Goal: Navigation & Orientation: Find specific page/section

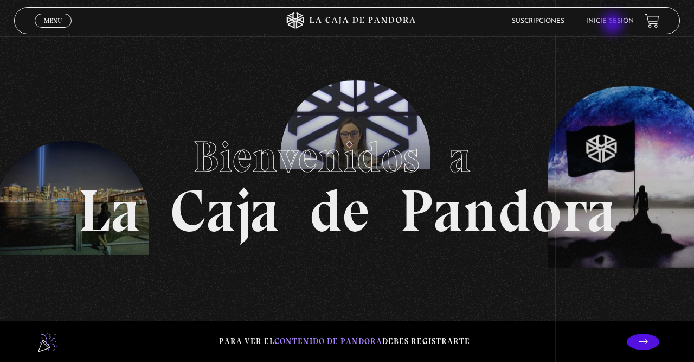
click at [614, 23] on link "Inicie sesión" at bounding box center [610, 21] width 48 height 7
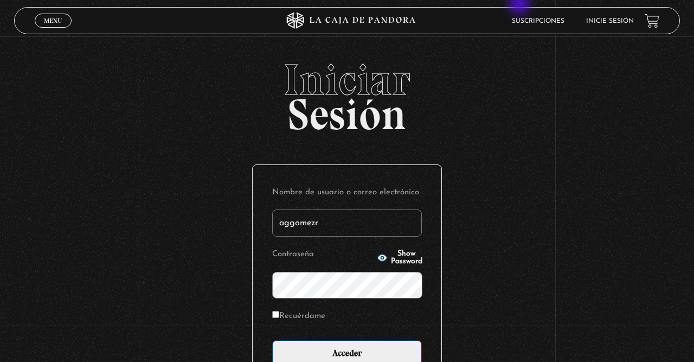
type input "aggomezr"
click at [272, 340] on input "Acceder" at bounding box center [347, 353] width 150 height 27
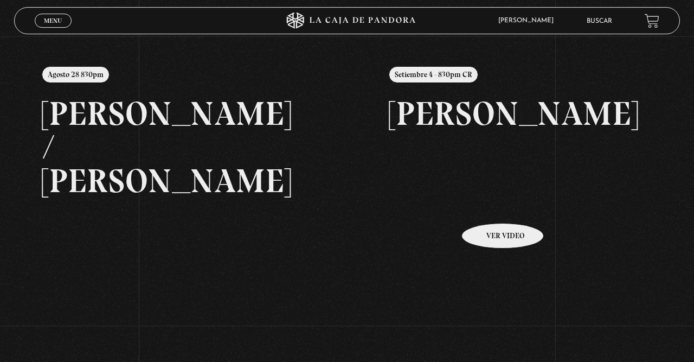
scroll to position [169, 0]
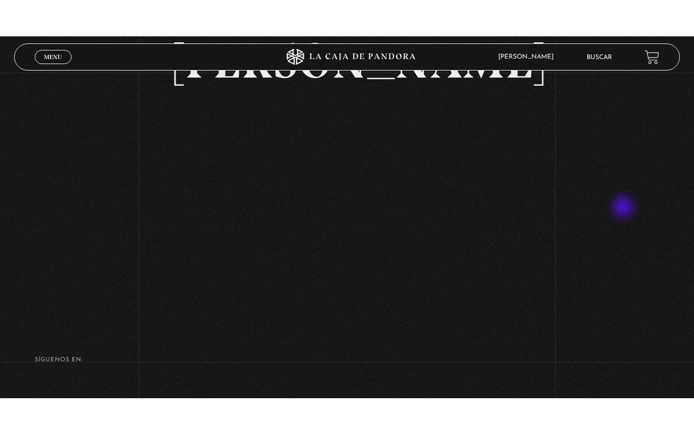
scroll to position [113, 0]
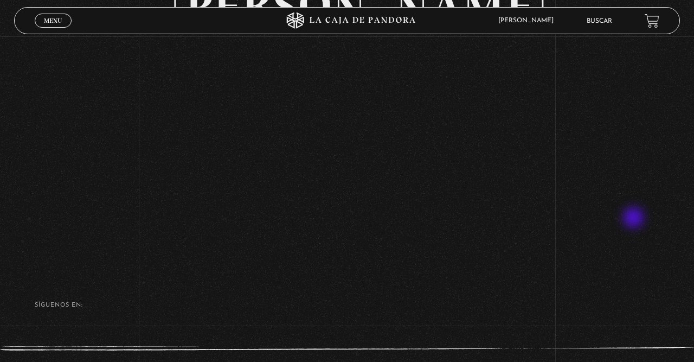
click at [638, 216] on div "Volver Setiembre 4 - 830pm CR [PERSON_NAME]" at bounding box center [347, 94] width 694 height 340
